Goal: Book appointment/travel/reservation

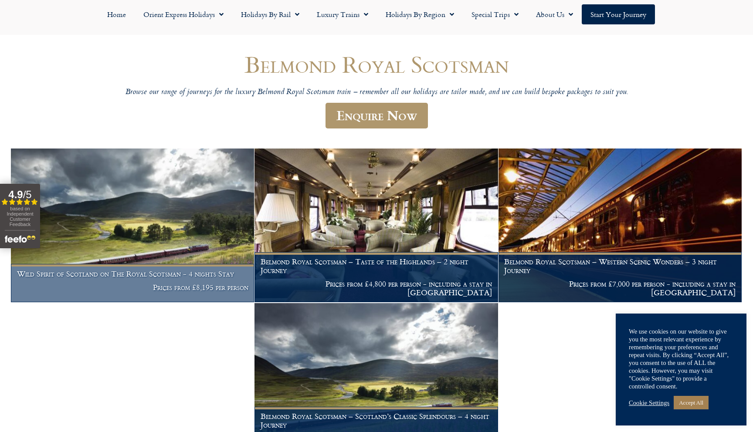
scroll to position [78, 0]
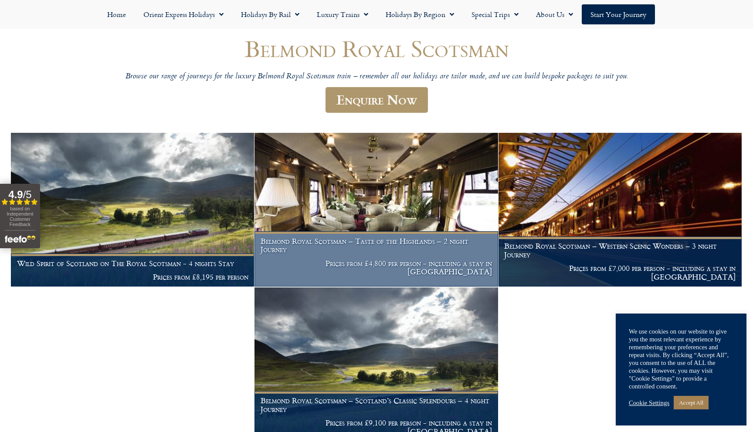
click at [395, 218] on img at bounding box center [376, 210] width 243 height 154
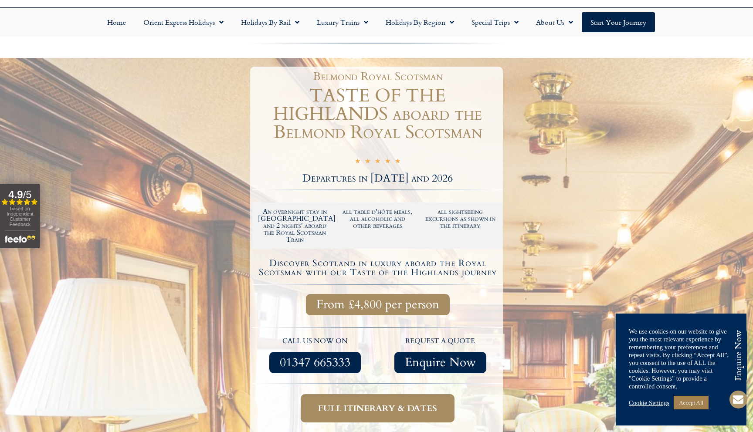
scroll to position [136, 0]
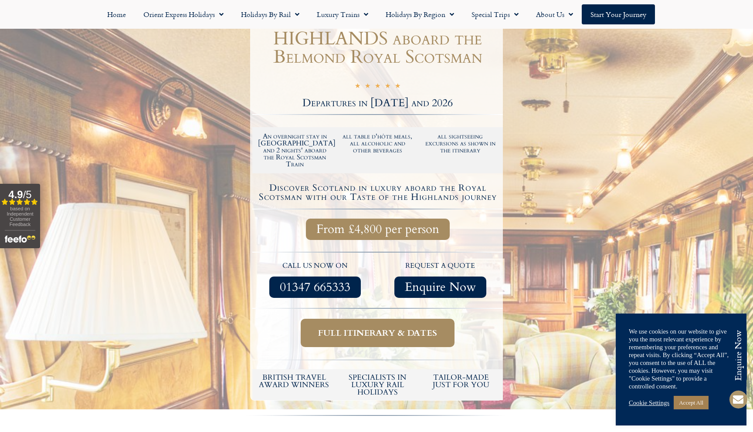
click at [395, 328] on span "Full itinerary & dates" at bounding box center [377, 333] width 119 height 11
click at [409, 328] on span "Full itinerary & dates" at bounding box center [377, 333] width 119 height 11
click at [697, 405] on link "Accept All" at bounding box center [691, 403] width 35 height 14
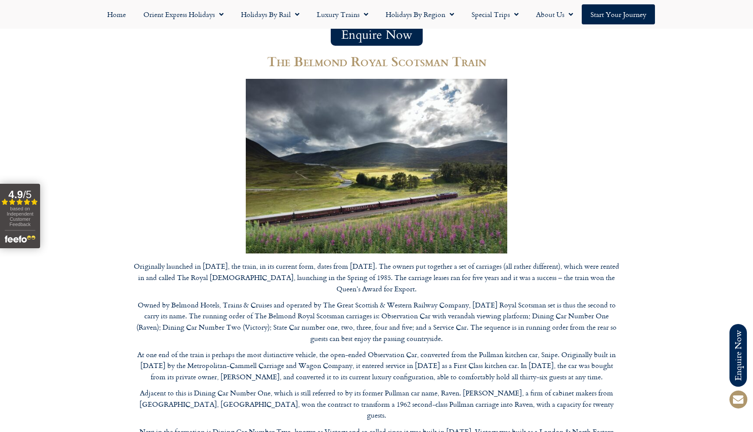
scroll to position [1830, 0]
